Goal: Task Accomplishment & Management: Manage account settings

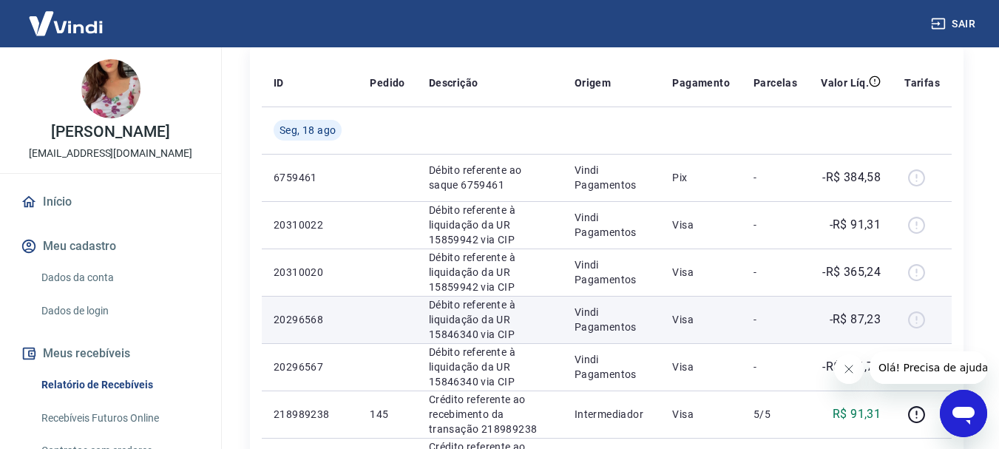
scroll to position [222, 0]
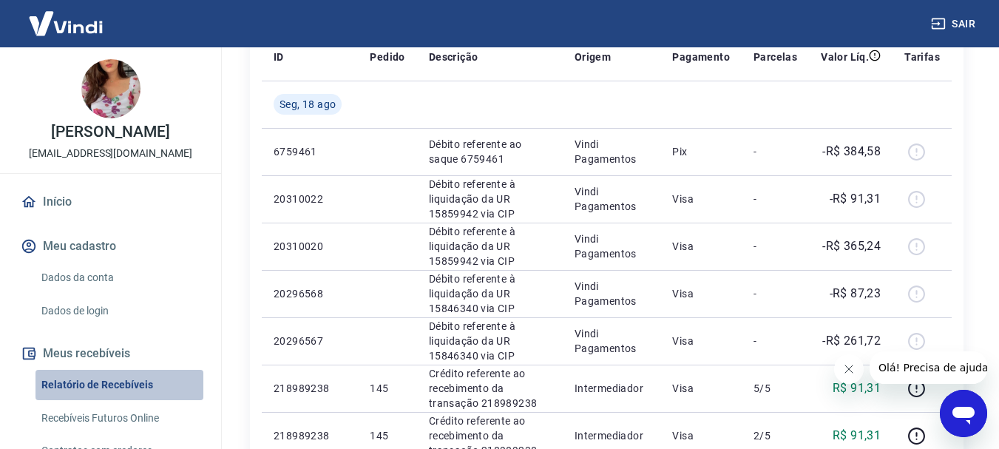
click at [135, 386] on link "Relatório de Recebíveis" at bounding box center [119, 385] width 168 height 30
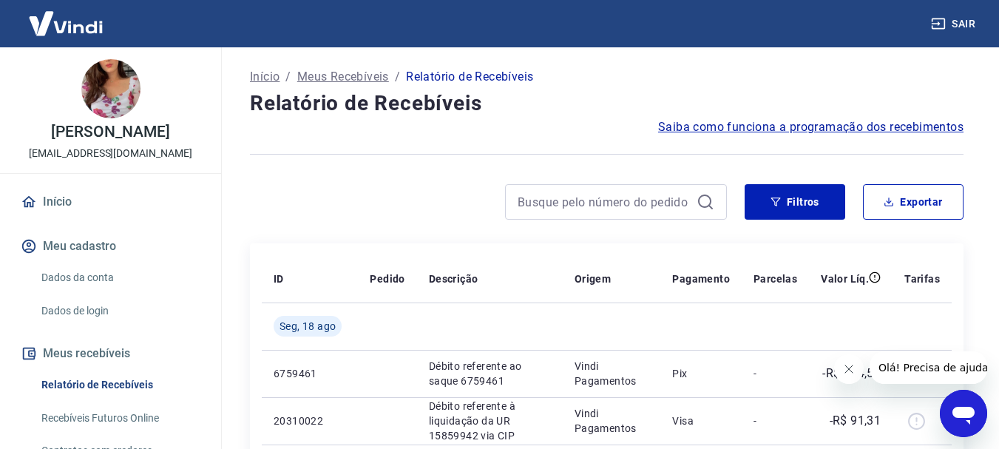
click at [137, 418] on link "Recebíveis Futuros Online" at bounding box center [119, 418] width 168 height 30
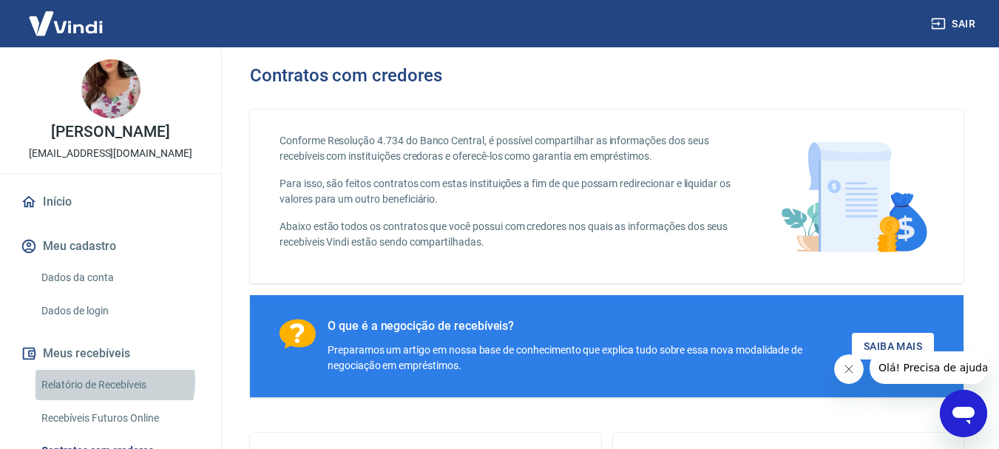
click at [101, 381] on link "Relatório de Recebíveis" at bounding box center [119, 385] width 168 height 30
